Goal: Use online tool/utility: Utilize a website feature to perform a specific function

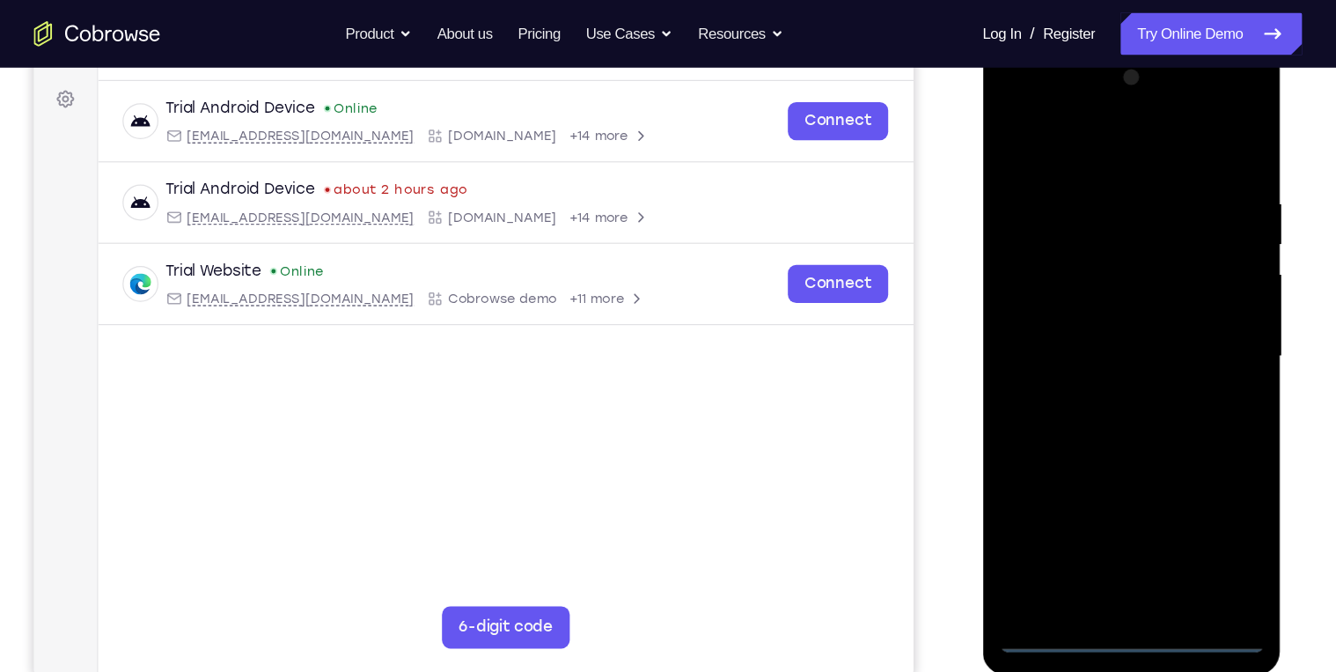
scroll to position [335, 0]
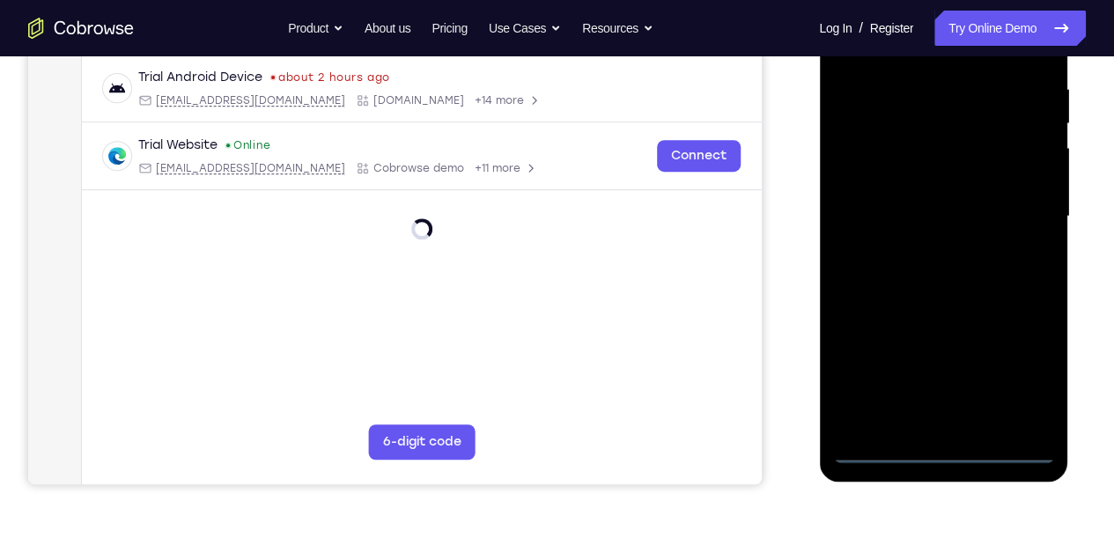
click at [941, 451] on div at bounding box center [943, 216] width 222 height 493
click at [1004, 364] on div at bounding box center [943, 216] width 222 height 493
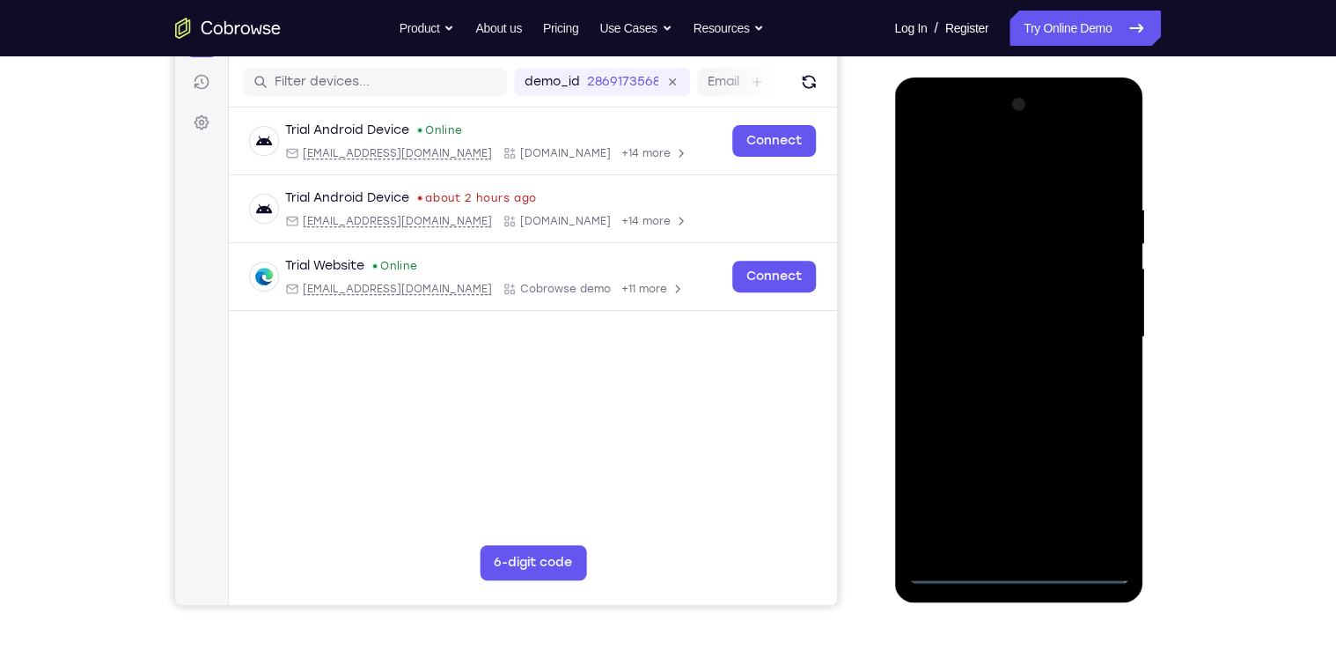
scroll to position [194, 0]
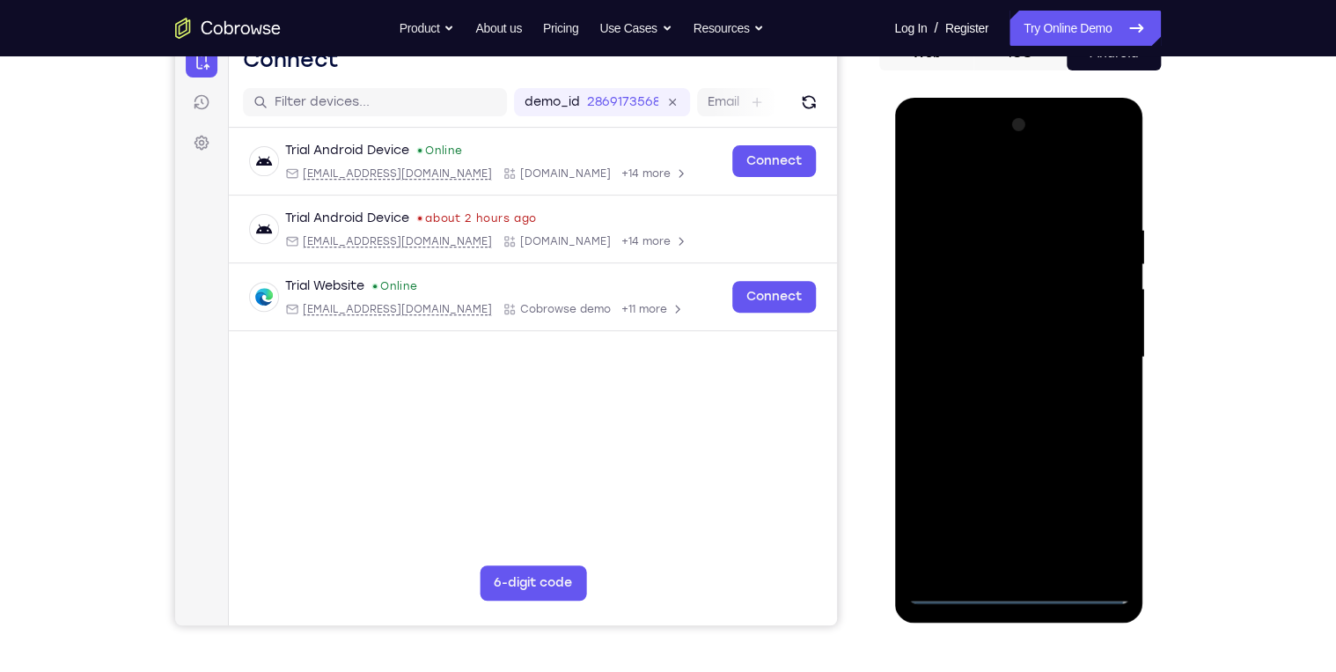
click at [1095, 514] on div at bounding box center [1019, 357] width 222 height 493
click at [1020, 187] on div at bounding box center [1019, 357] width 222 height 493
click at [1089, 347] on div at bounding box center [1019, 357] width 222 height 493
click at [1004, 394] on div at bounding box center [1019, 357] width 222 height 493
click at [990, 338] on div at bounding box center [1019, 357] width 222 height 493
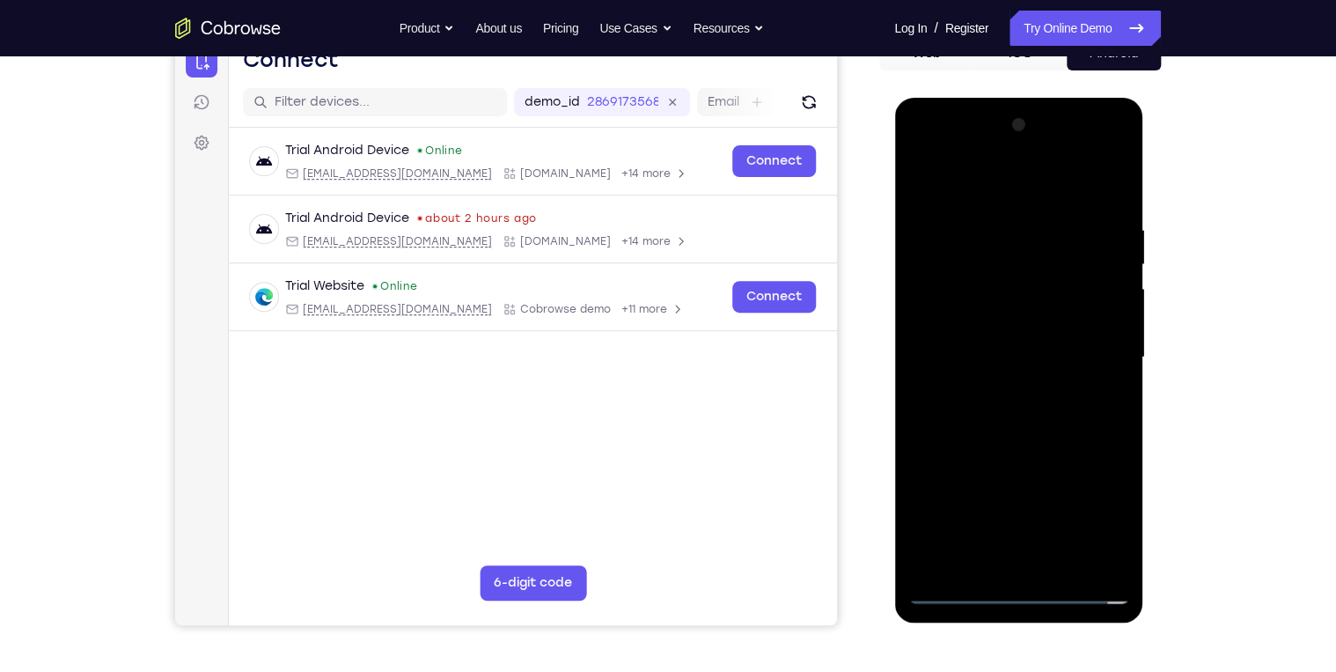
click at [998, 352] on div at bounding box center [1019, 357] width 222 height 493
click at [1069, 411] on div at bounding box center [1019, 357] width 222 height 493
click at [989, 437] on div at bounding box center [1019, 357] width 222 height 493
click at [1062, 563] on div at bounding box center [1019, 357] width 222 height 493
click at [1026, 454] on div at bounding box center [1019, 357] width 222 height 493
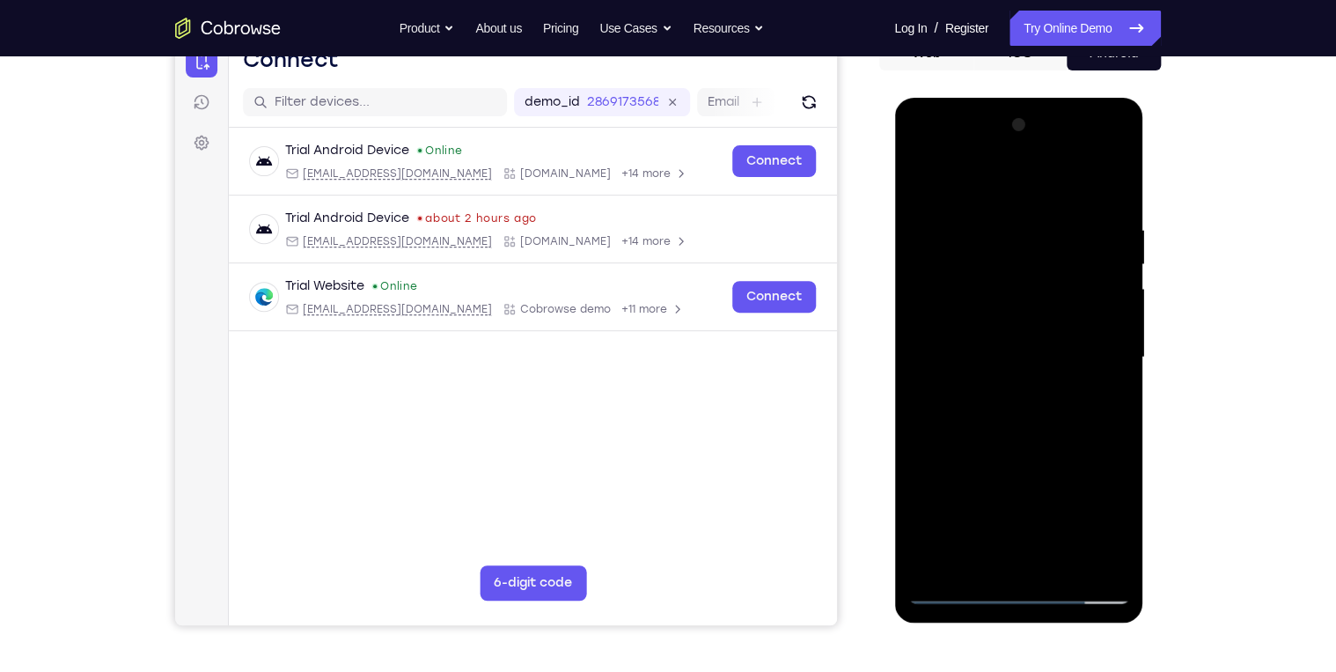
click at [1021, 331] on div at bounding box center [1019, 357] width 222 height 493
click at [998, 563] on div at bounding box center [1019, 357] width 222 height 493
click at [1104, 399] on div at bounding box center [1019, 357] width 222 height 493
click at [1107, 402] on div at bounding box center [1019, 357] width 222 height 493
click at [927, 181] on div at bounding box center [1019, 357] width 222 height 493
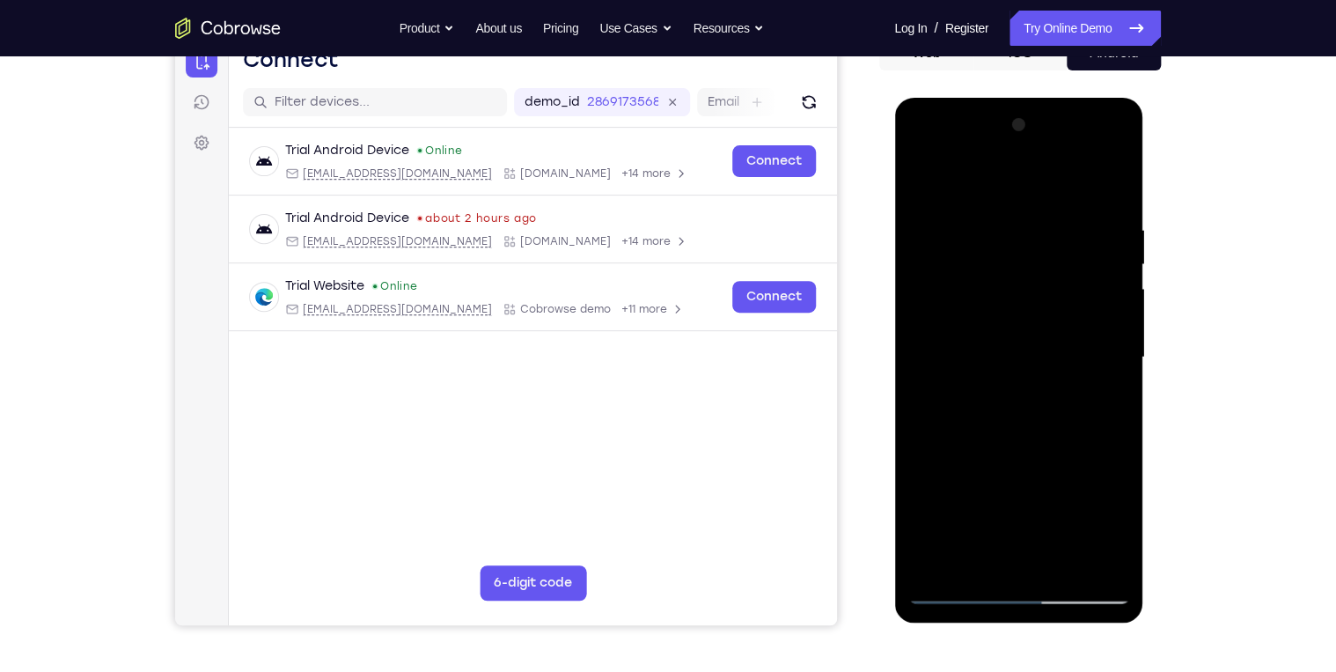
click at [1046, 380] on div at bounding box center [1019, 357] width 222 height 493
click at [924, 187] on div at bounding box center [1019, 357] width 222 height 493
click at [999, 405] on div at bounding box center [1019, 357] width 222 height 493
click at [991, 552] on div at bounding box center [1019, 357] width 222 height 493
click at [978, 563] on div at bounding box center [1019, 357] width 222 height 493
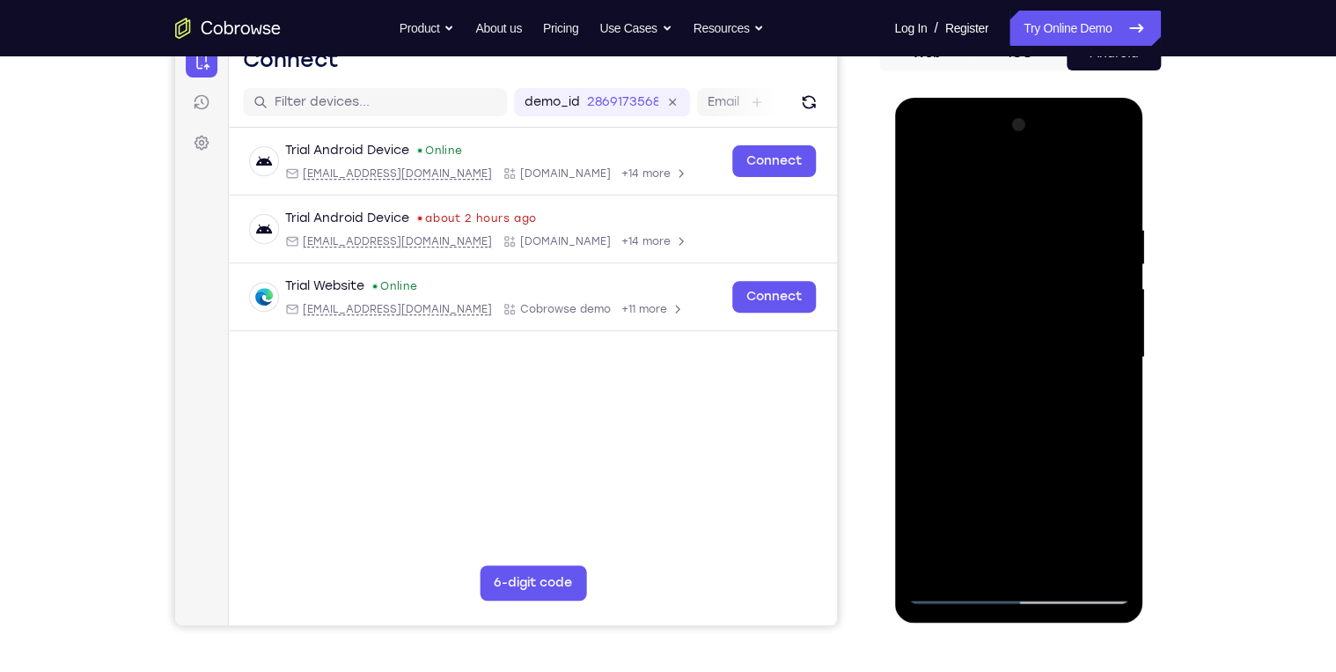
click at [970, 511] on div at bounding box center [1019, 357] width 222 height 493
click at [945, 507] on div at bounding box center [1019, 357] width 222 height 493
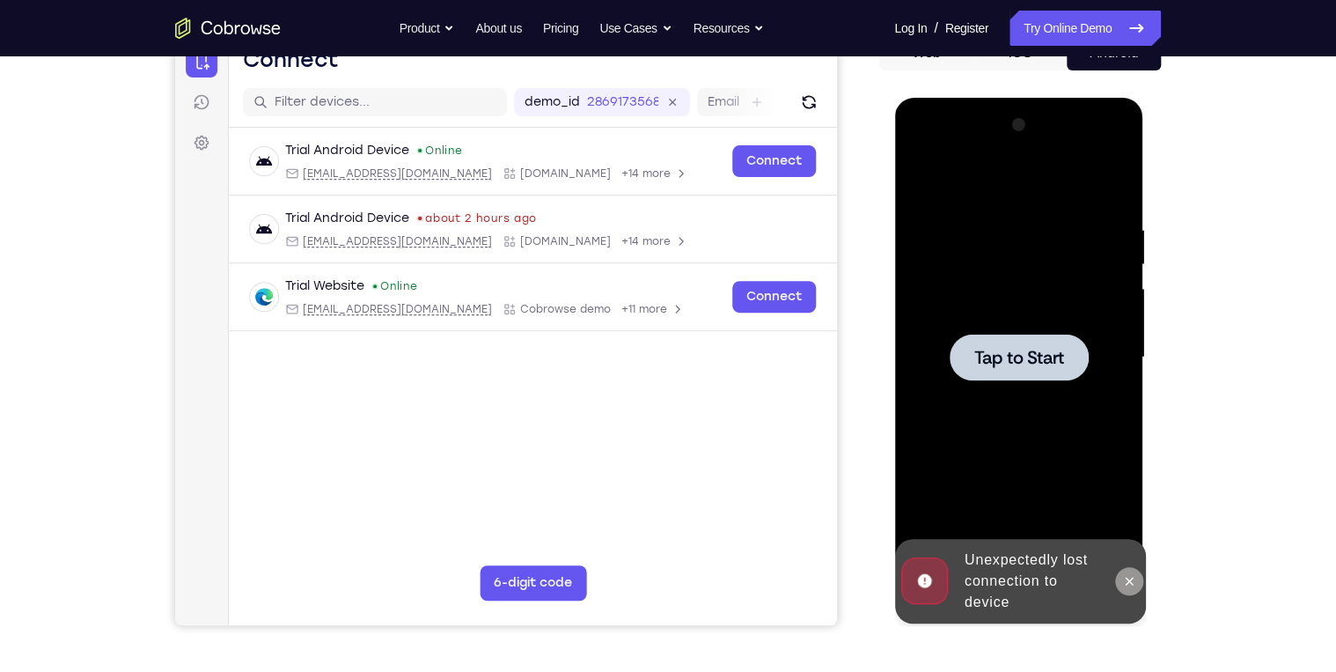
click at [1124, 577] on icon at bounding box center [1129, 581] width 14 height 14
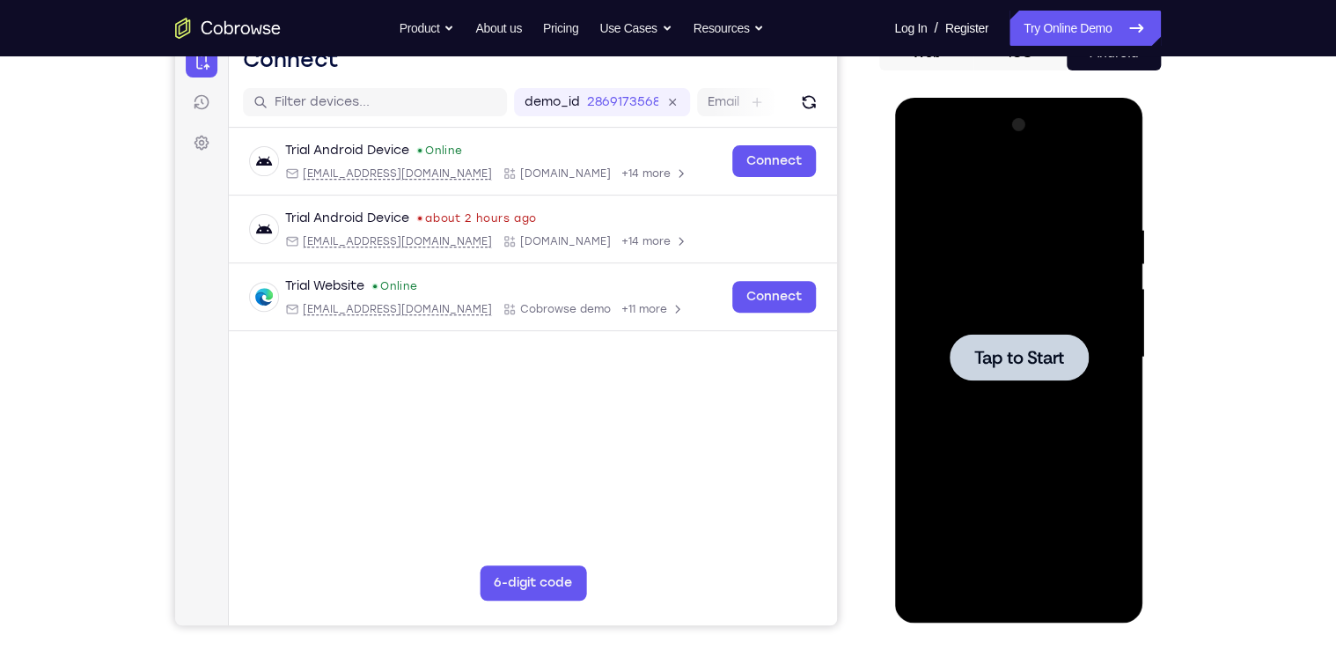
click at [990, 359] on span "Tap to Start" at bounding box center [1019, 358] width 90 height 18
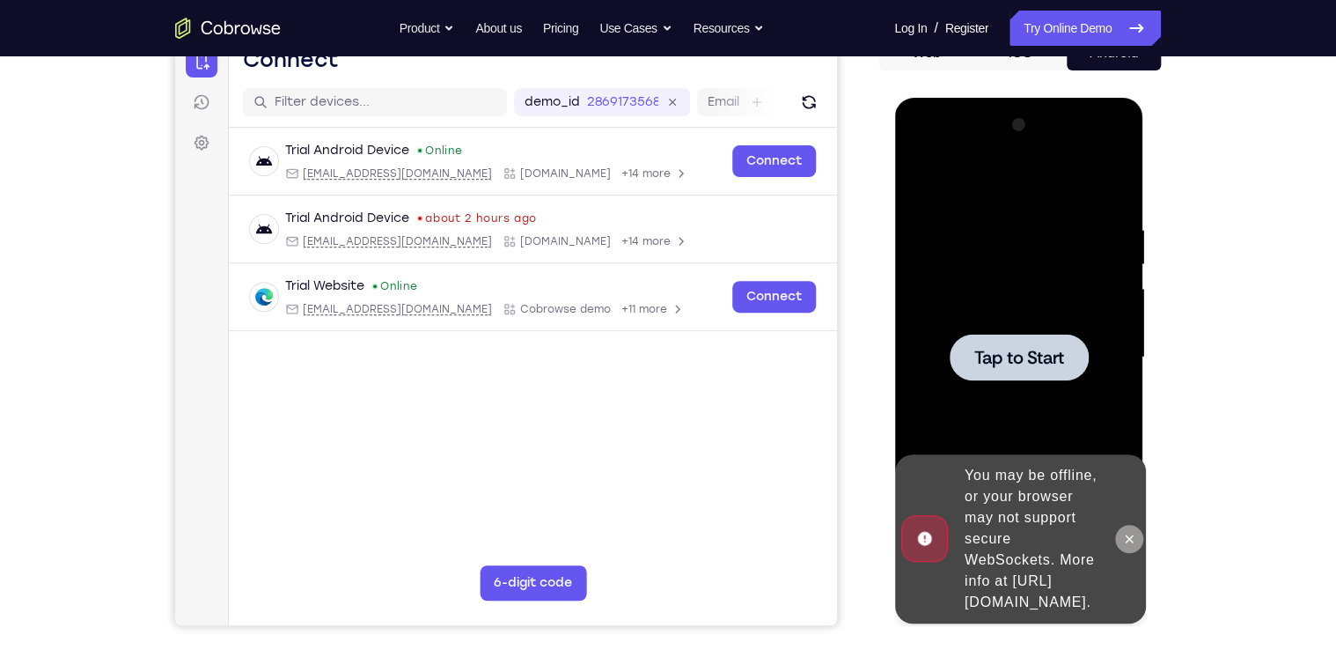
click at [1125, 532] on icon at bounding box center [1129, 539] width 14 height 14
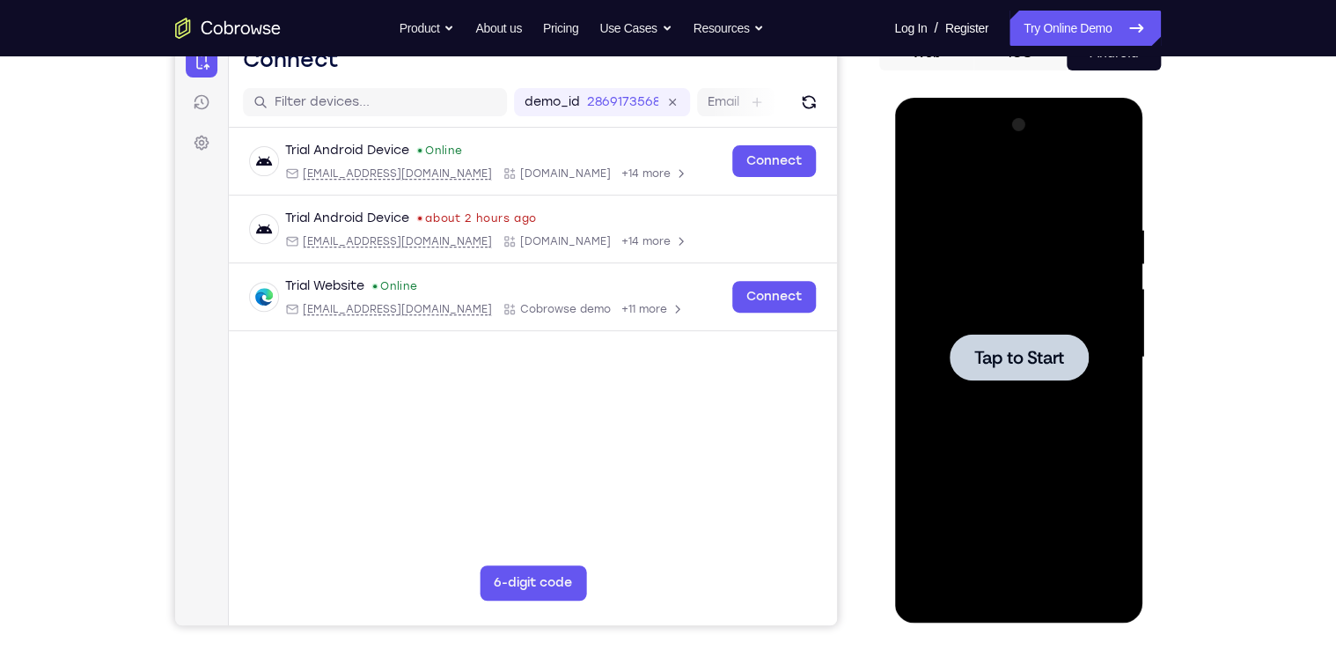
click at [1085, 296] on div at bounding box center [1019, 357] width 222 height 493
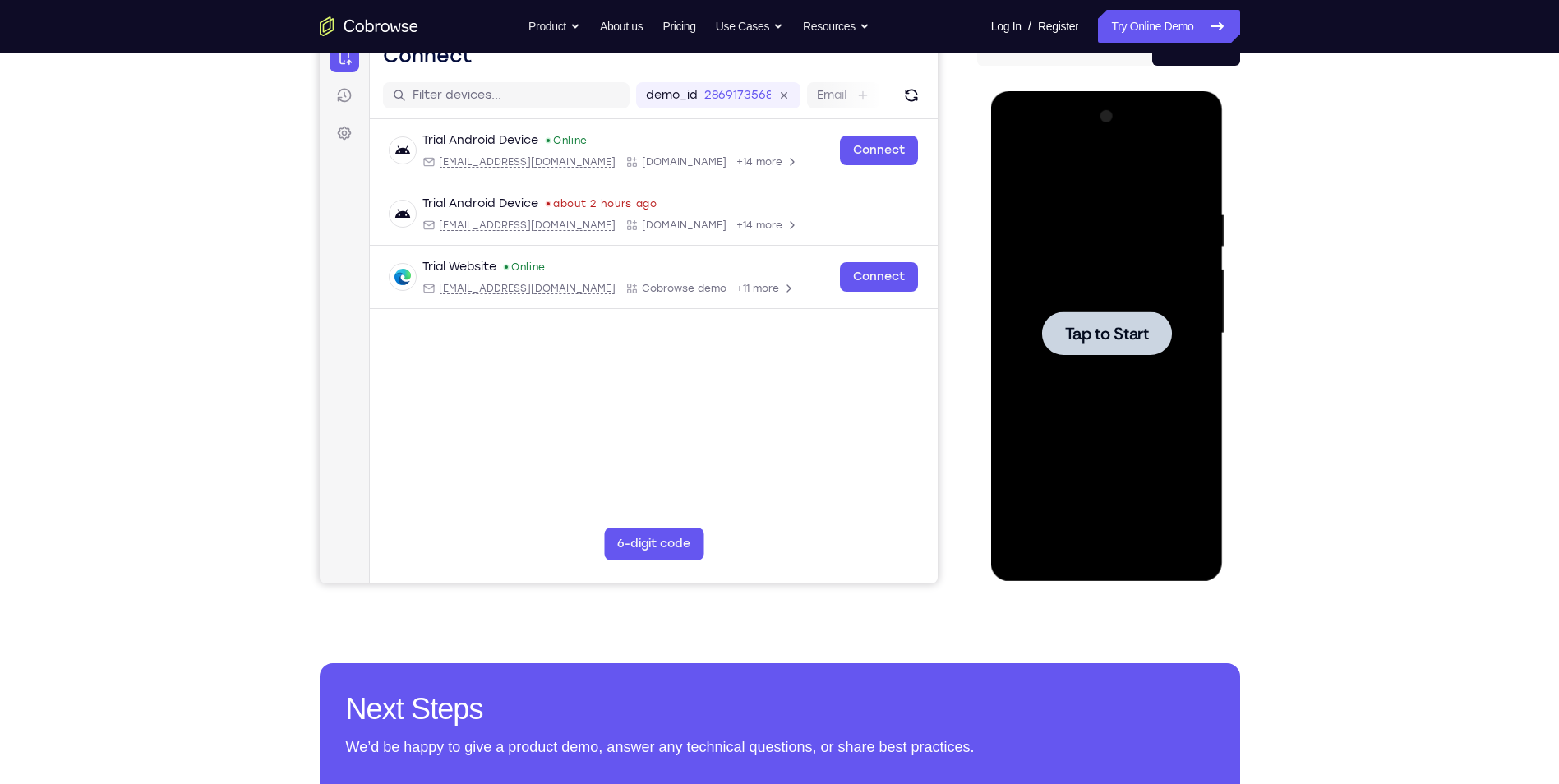
click at [1106, 302] on div at bounding box center [1107, 333] width 207 height 460
click at [1088, 320] on div at bounding box center [1106, 333] width 130 height 44
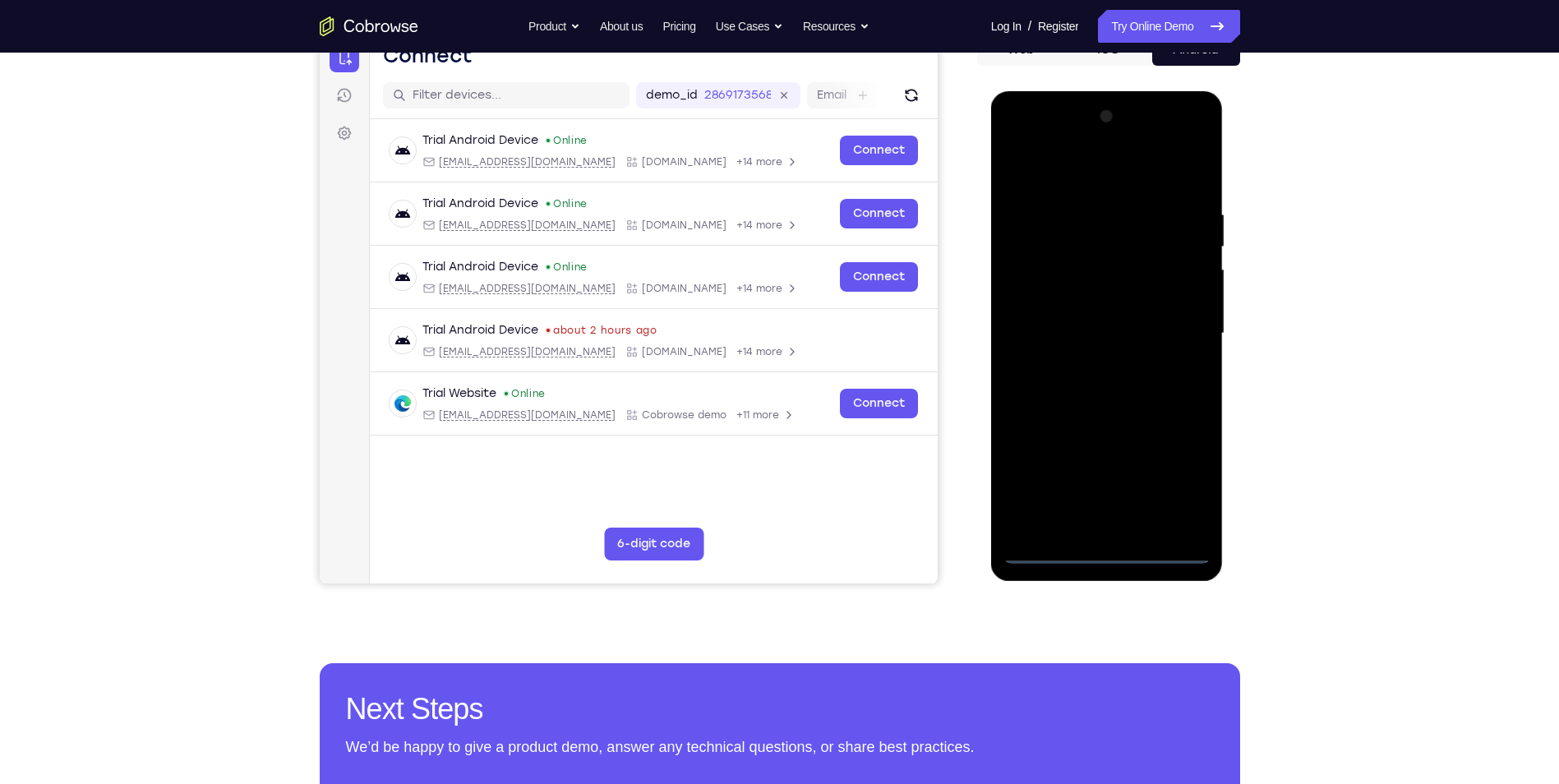
click at [1105, 552] on div at bounding box center [1107, 333] width 207 height 460
click at [1184, 477] on div at bounding box center [1107, 333] width 207 height 460
click at [1094, 180] on div at bounding box center [1107, 333] width 207 height 460
click at [1186, 329] on div at bounding box center [1107, 333] width 207 height 460
click at [1089, 361] on div at bounding box center [1107, 333] width 207 height 460
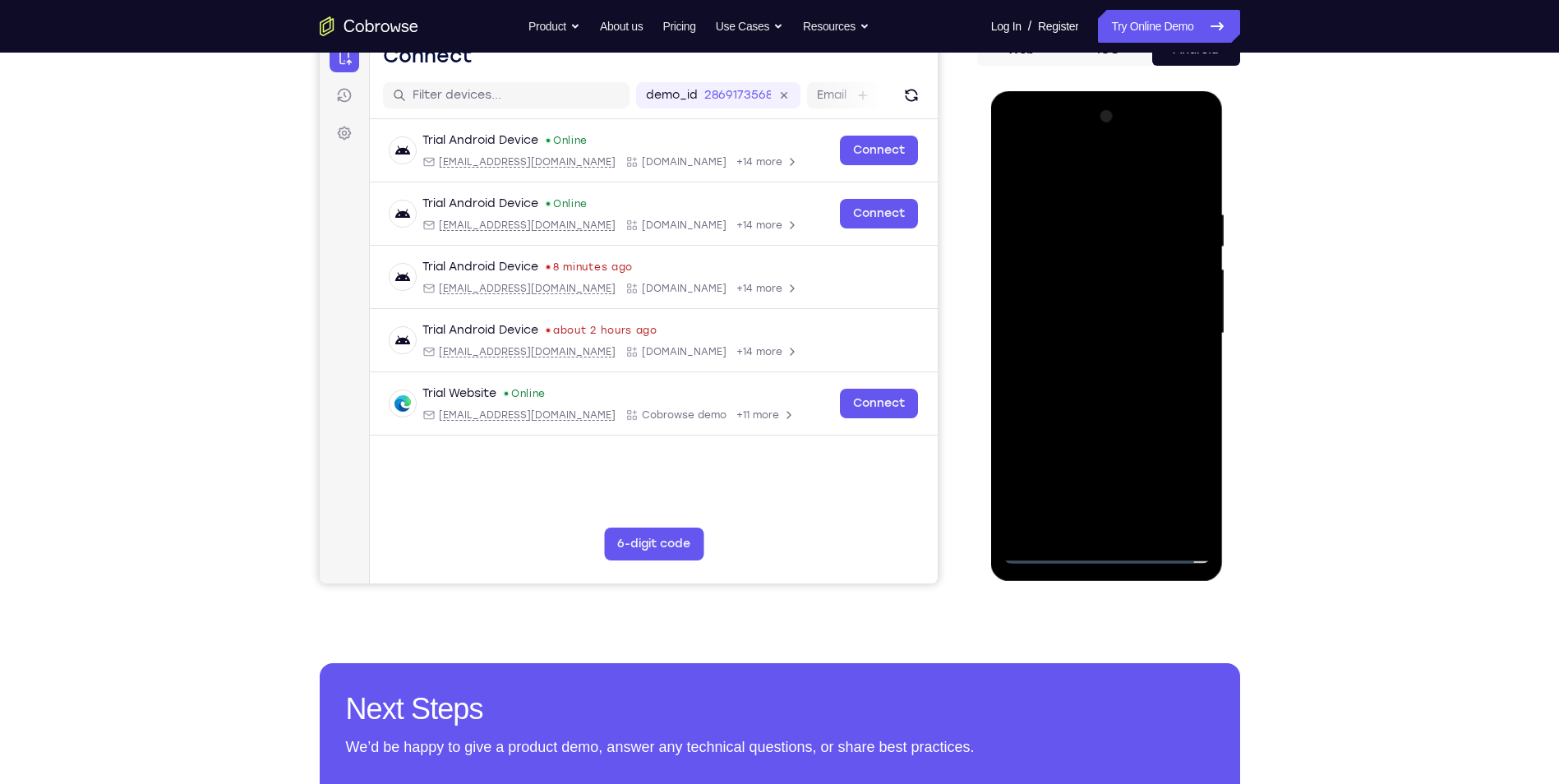
click at [1088, 324] on div at bounding box center [1107, 333] width 207 height 460
click at [1036, 332] on div at bounding box center [1107, 333] width 207 height 460
click at [1061, 392] on div at bounding box center [1107, 333] width 207 height 460
click at [1068, 391] on div at bounding box center [1107, 333] width 207 height 460
click at [1181, 171] on div at bounding box center [1107, 333] width 207 height 460
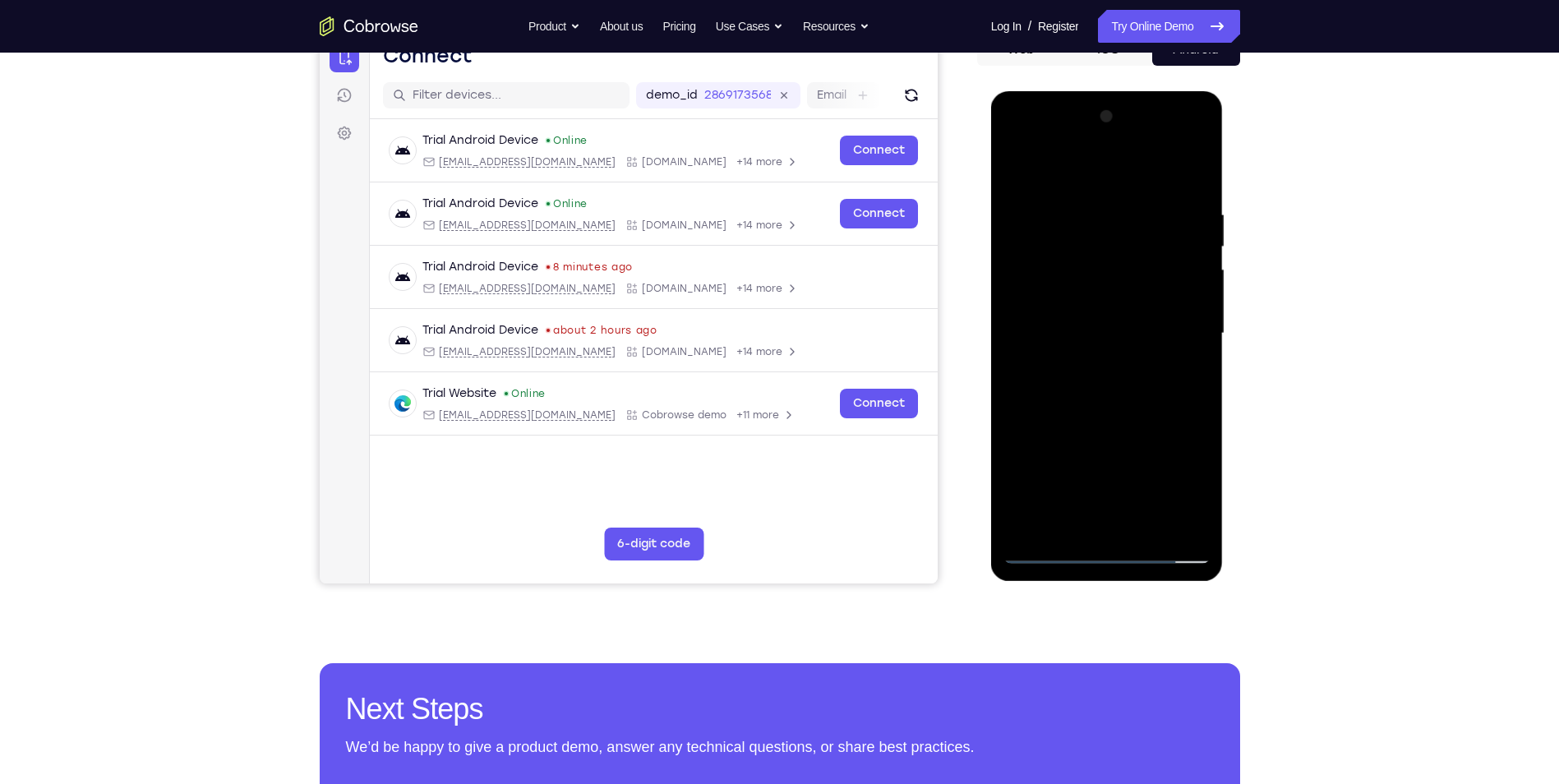
click at [1087, 523] on div at bounding box center [1107, 333] width 207 height 460
click at [1110, 518] on div at bounding box center [1107, 333] width 207 height 460
drag, startPoint x: 1127, startPoint y: 166, endPoint x: 1106, endPoint y: 238, distance: 75.0
click at [1106, 237] on div at bounding box center [1107, 333] width 207 height 460
click at [1118, 415] on div at bounding box center [1107, 333] width 207 height 460
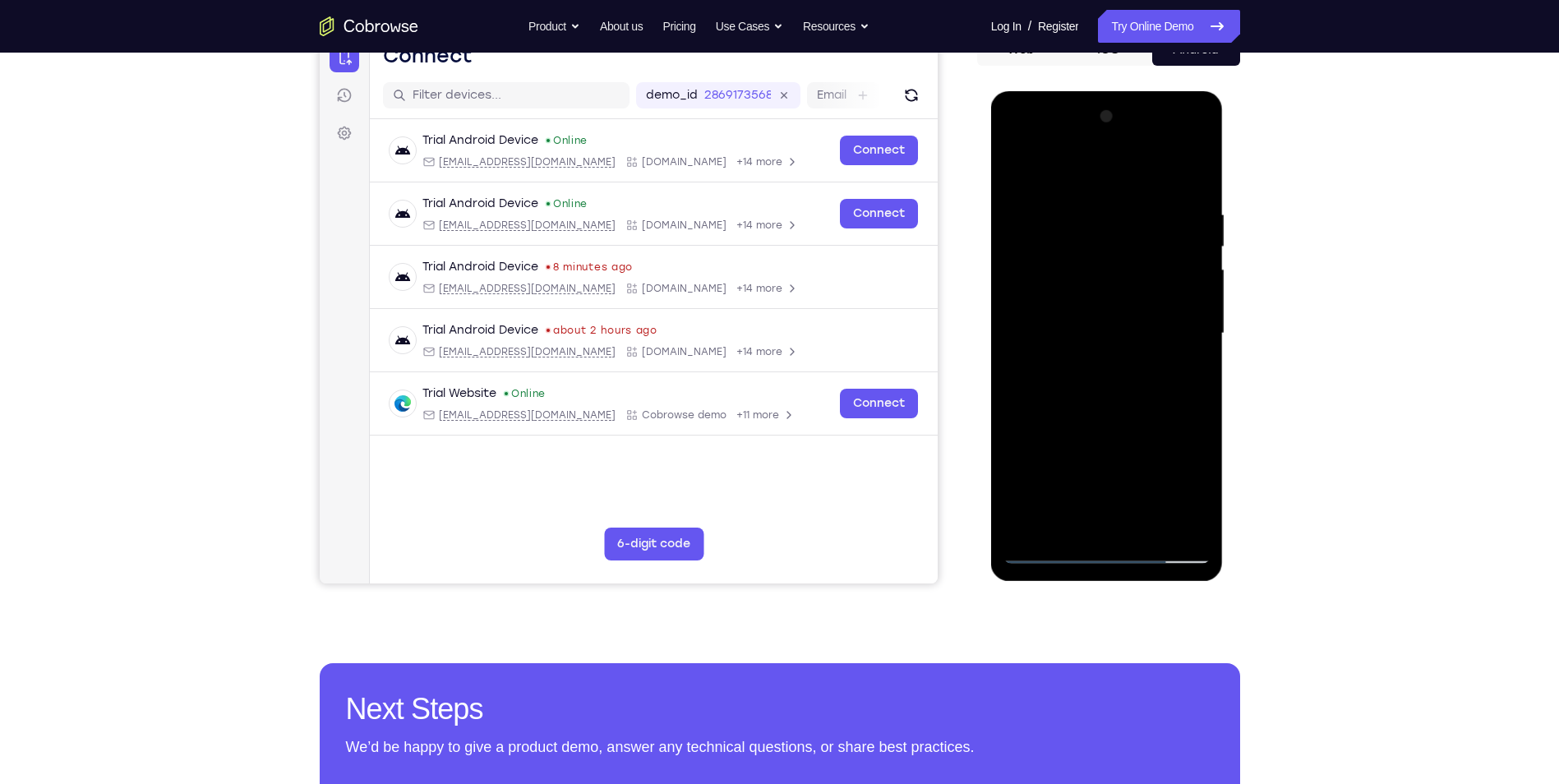
click at [1145, 524] on div at bounding box center [1107, 333] width 207 height 460
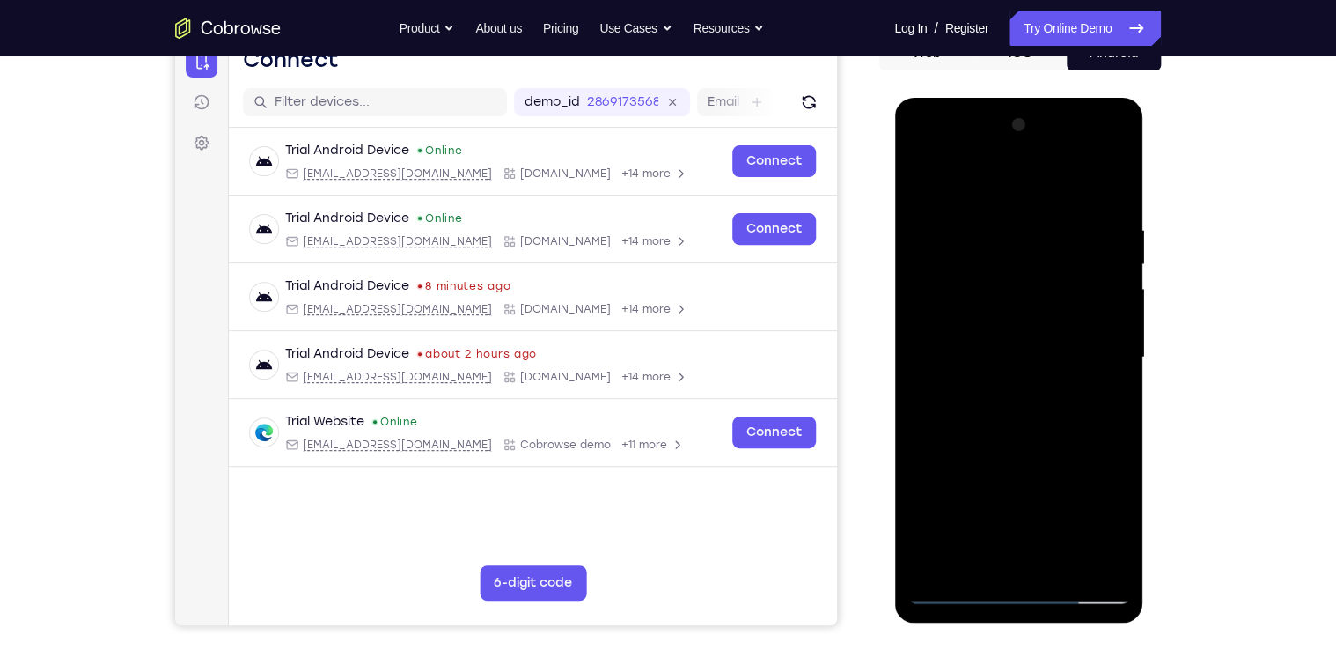
click at [1034, 447] on div at bounding box center [1019, 357] width 222 height 493
click at [1019, 408] on div at bounding box center [1019, 357] width 222 height 493
click at [985, 554] on div at bounding box center [1019, 357] width 222 height 493
click at [1107, 405] on div at bounding box center [1019, 357] width 222 height 493
click at [924, 187] on div at bounding box center [1019, 357] width 222 height 493
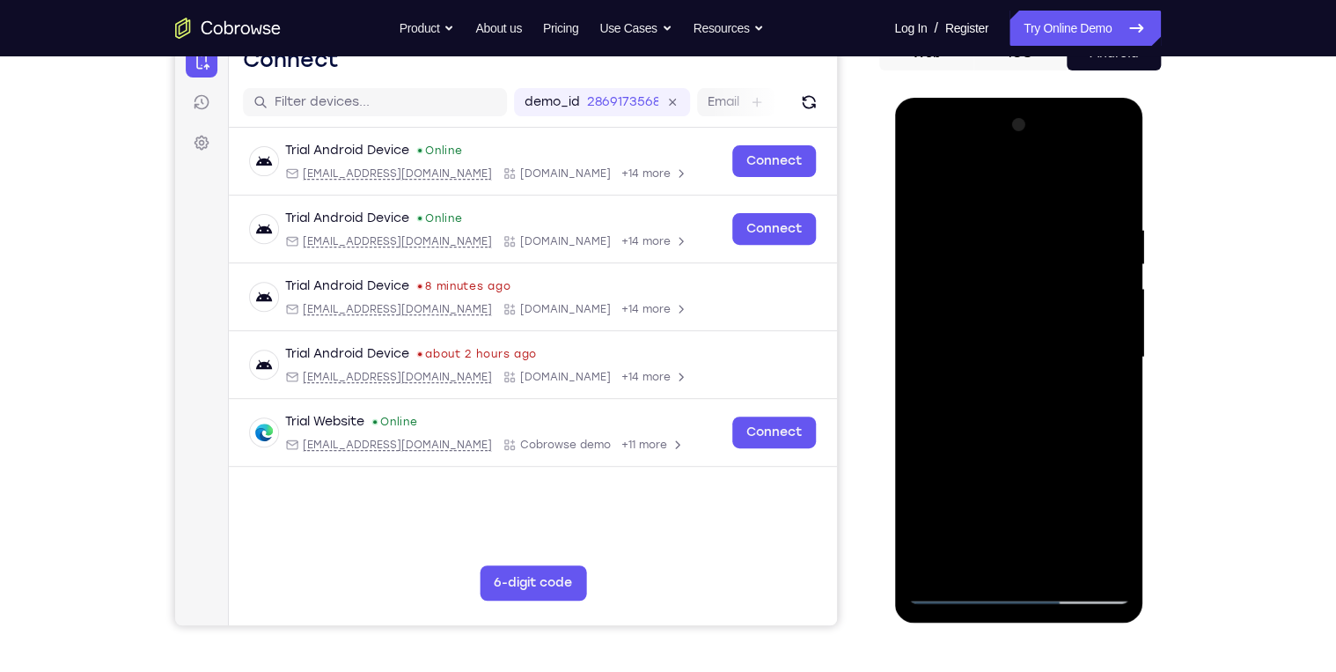
click at [923, 180] on div at bounding box center [1019, 357] width 222 height 493
click at [1063, 559] on div at bounding box center [1019, 357] width 222 height 493
click at [938, 234] on div at bounding box center [1019, 357] width 222 height 493
click at [1111, 184] on div at bounding box center [1019, 357] width 222 height 493
